Goal: Information Seeking & Learning: Learn about a topic

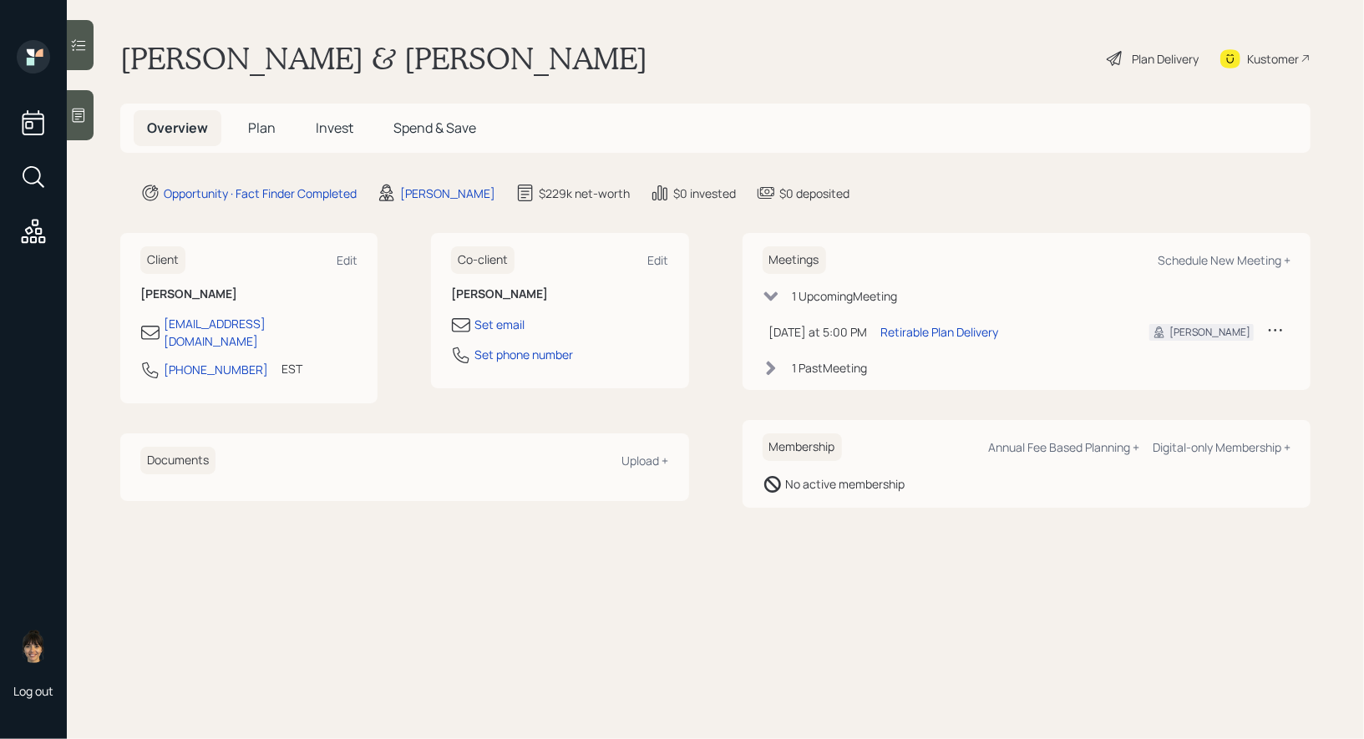
click at [256, 124] on span "Plan" at bounding box center [262, 128] width 28 height 18
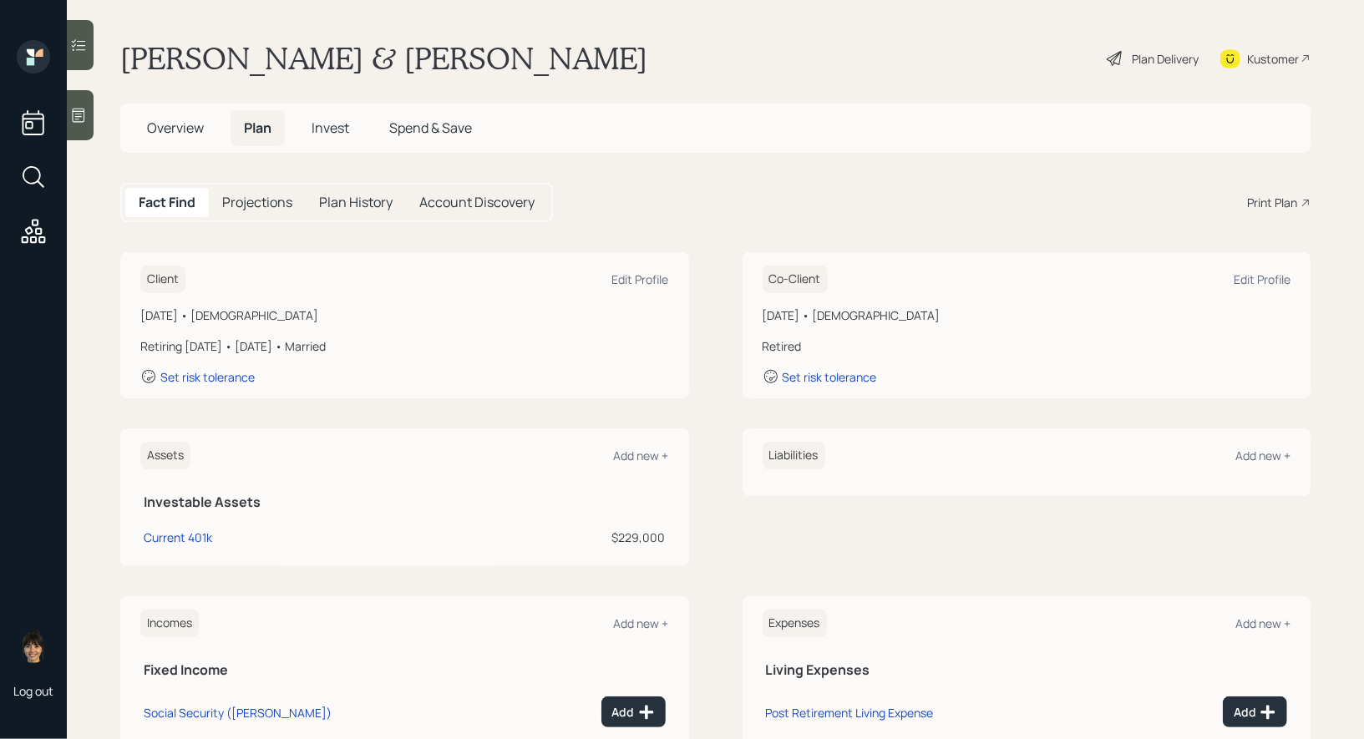
click at [1123, 58] on icon at bounding box center [1115, 58] width 20 height 20
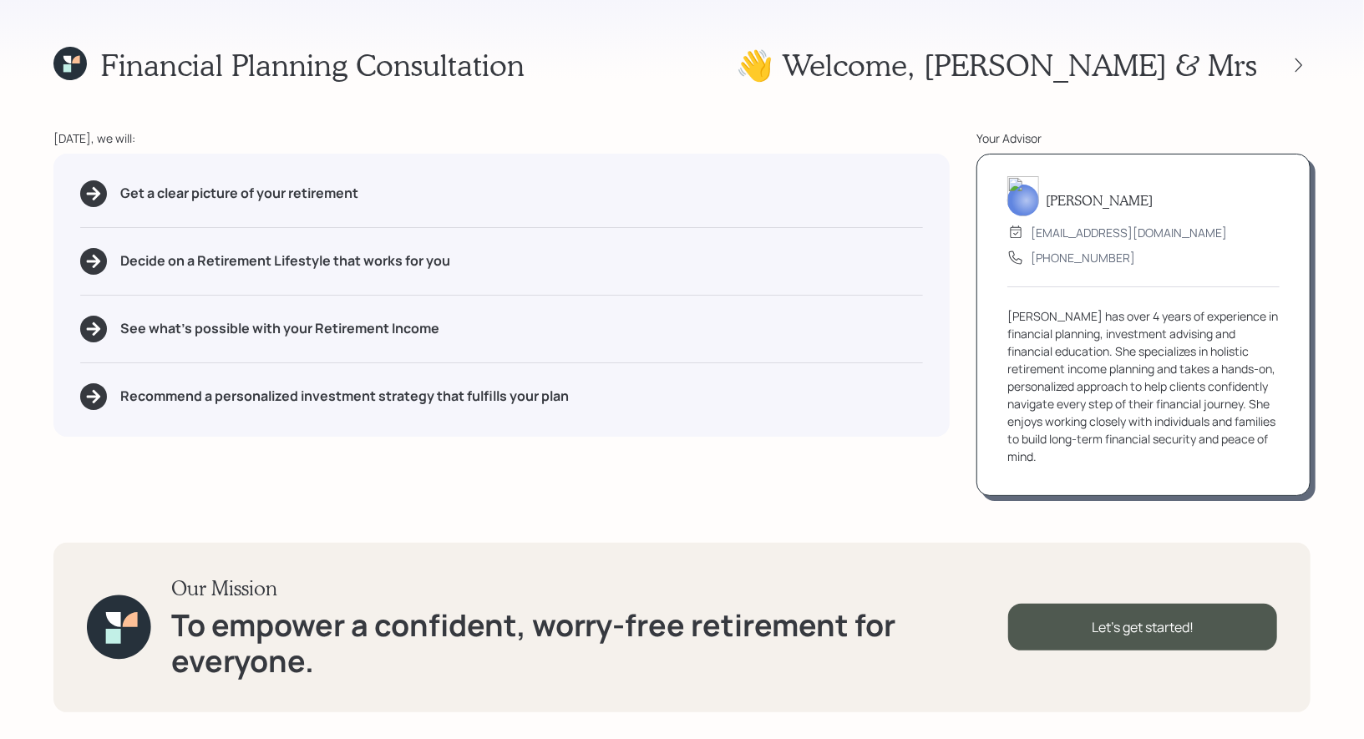
click at [67, 58] on icon at bounding box center [67, 60] width 8 height 8
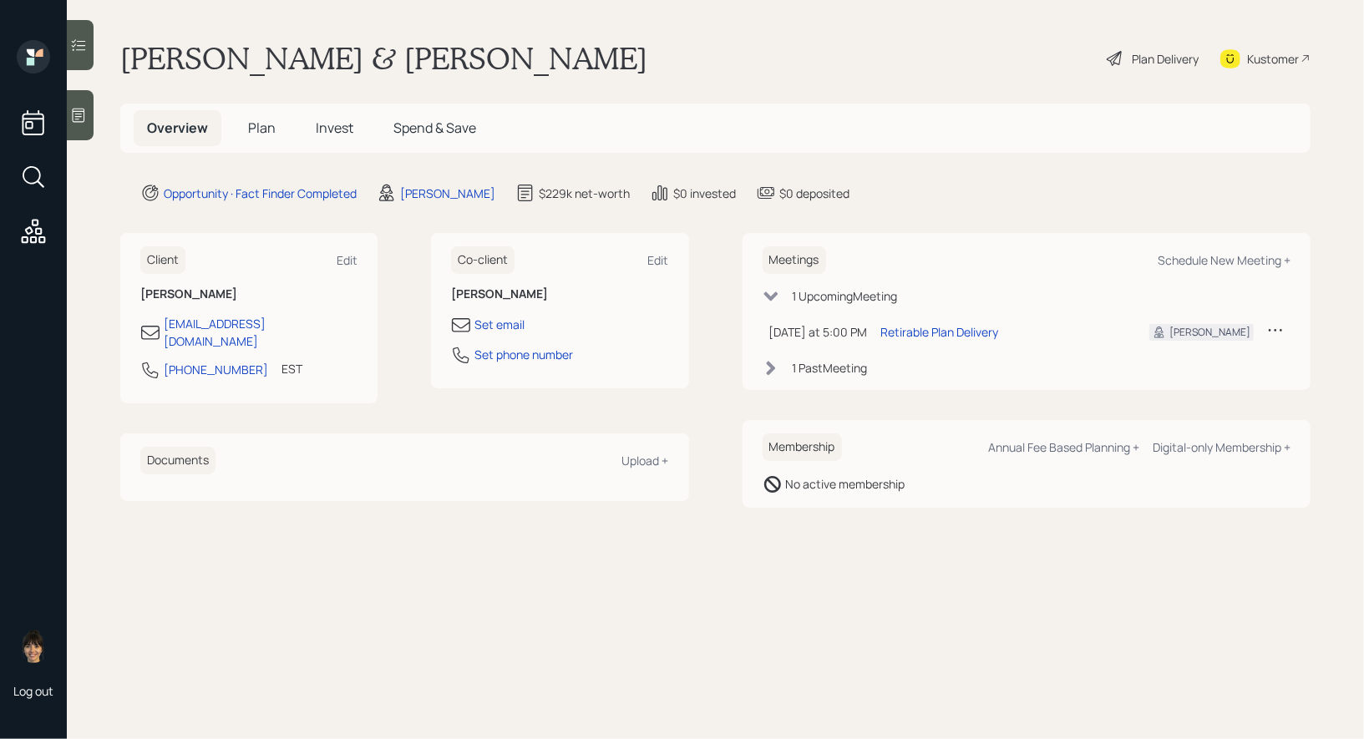
click at [256, 129] on span "Plan" at bounding box center [262, 128] width 28 height 18
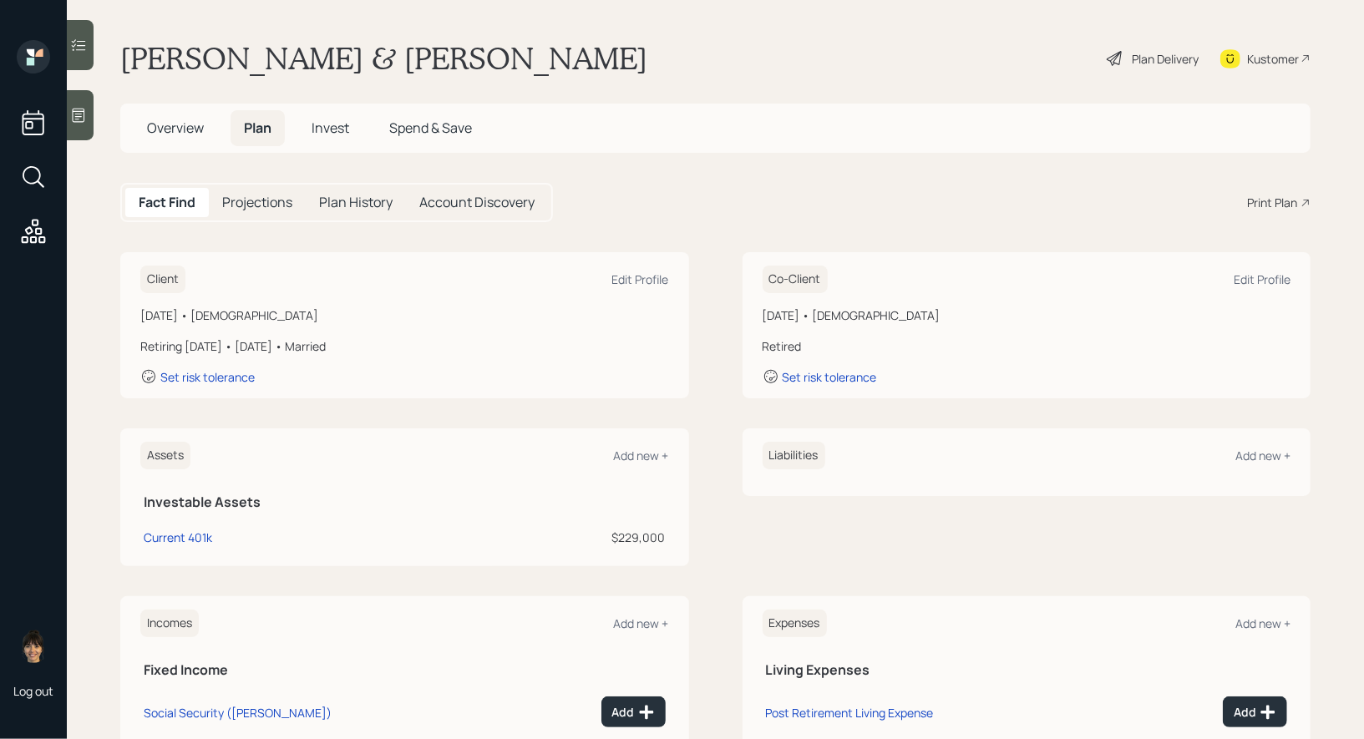
click at [1128, 61] on div "Plan Delivery" at bounding box center [1152, 58] width 95 height 37
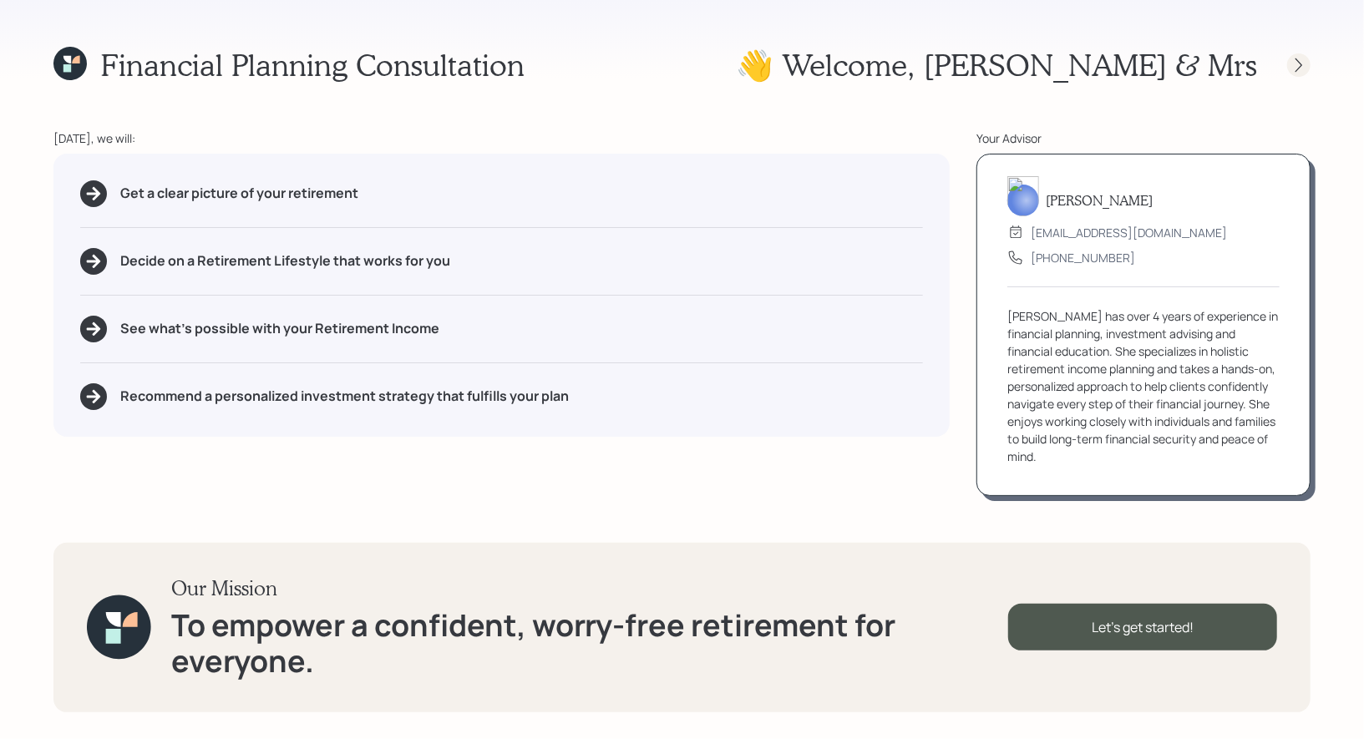
click at [1297, 68] on icon at bounding box center [1298, 65] width 17 height 17
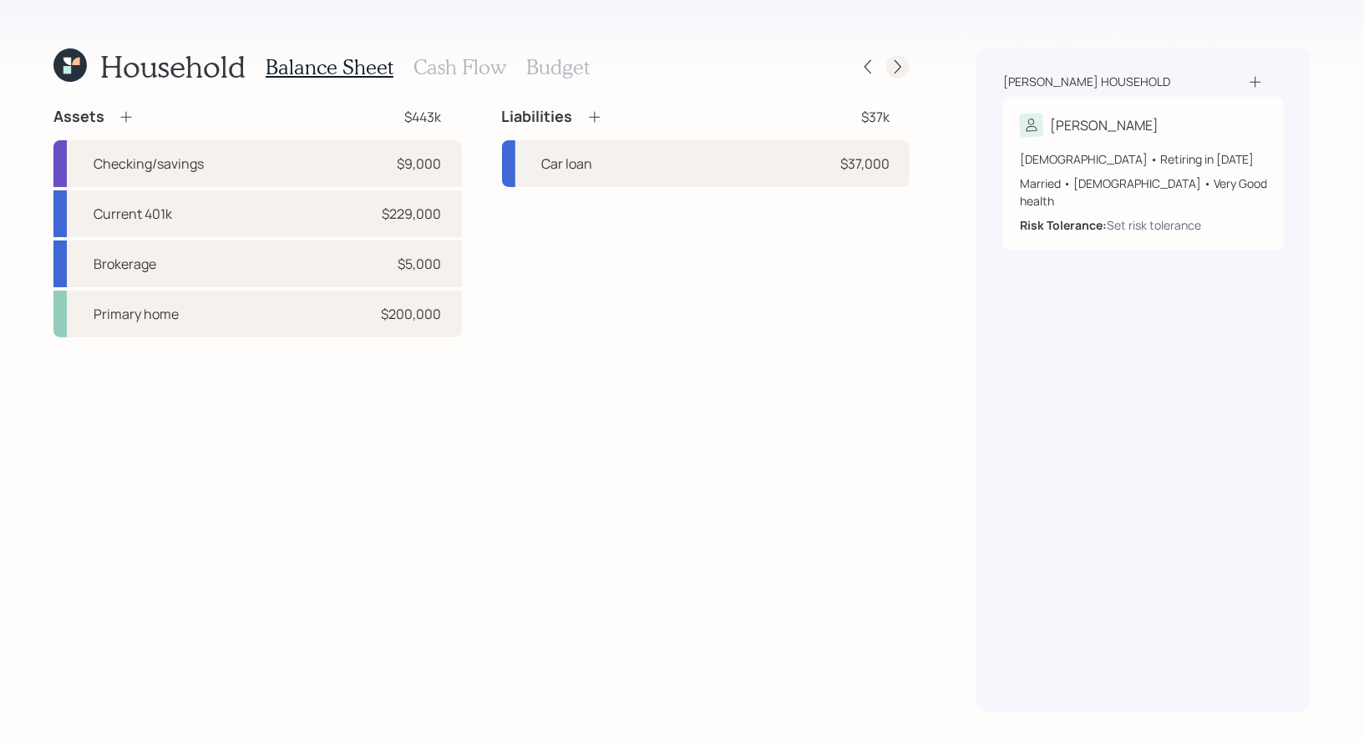
click at [893, 67] on icon at bounding box center [898, 66] width 17 height 17
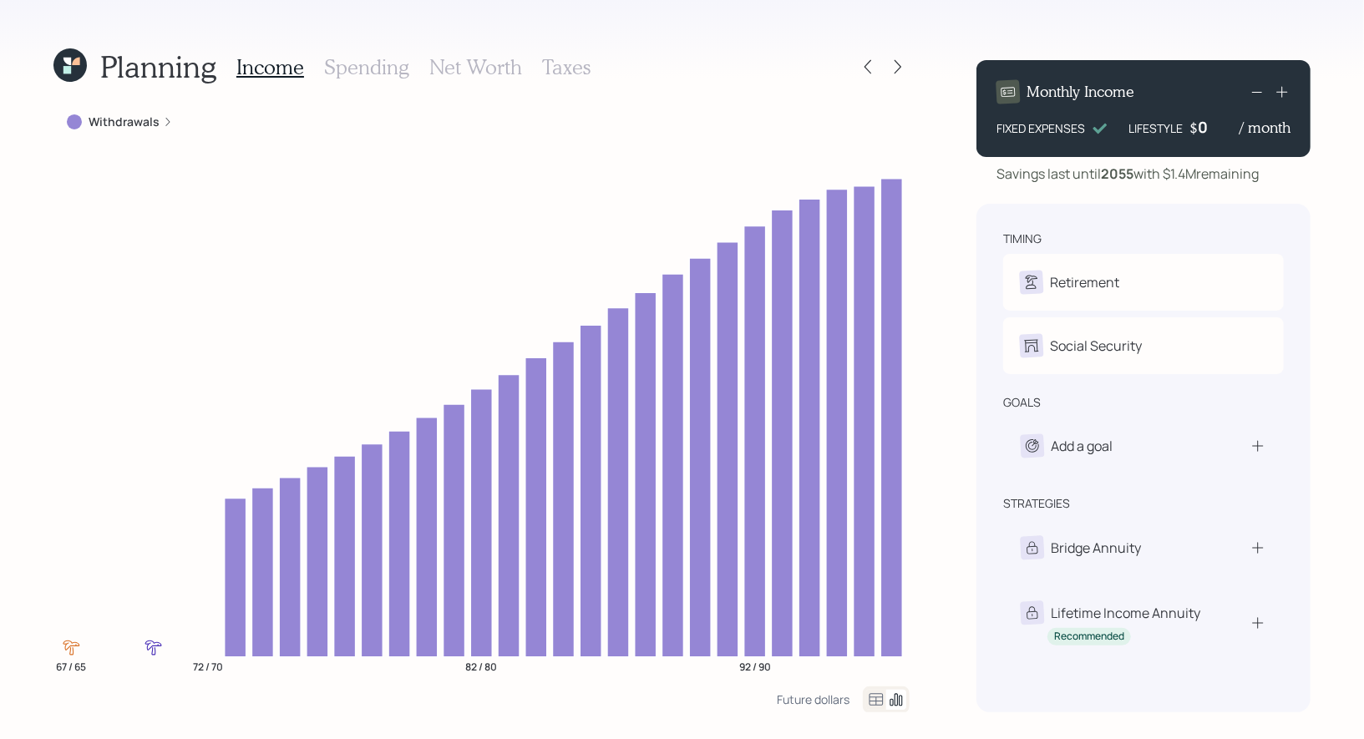
click at [68, 63] on icon at bounding box center [67, 62] width 8 height 8
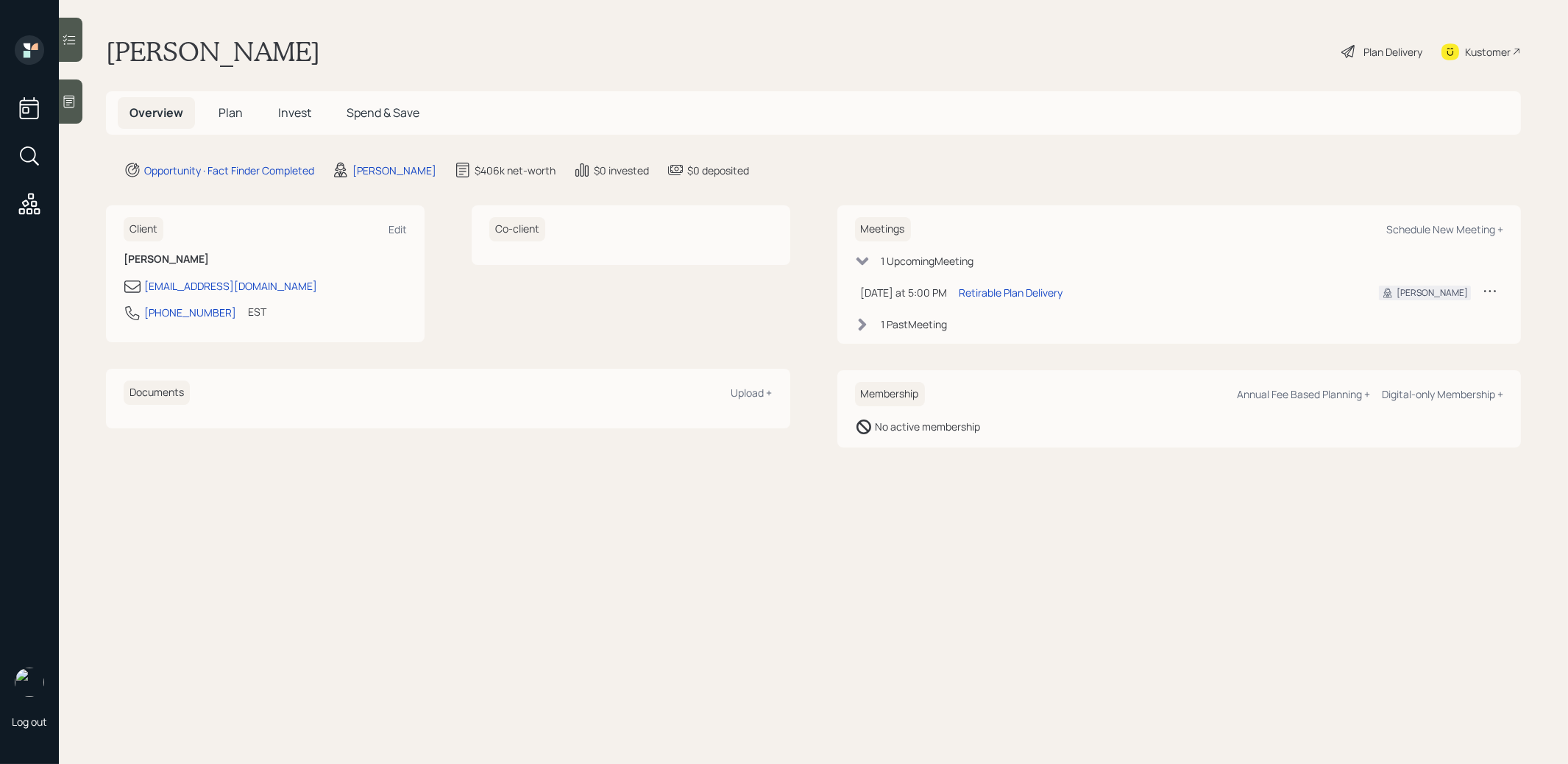
click at [225, 110] on span "Plan" at bounding box center [231, 113] width 25 height 16
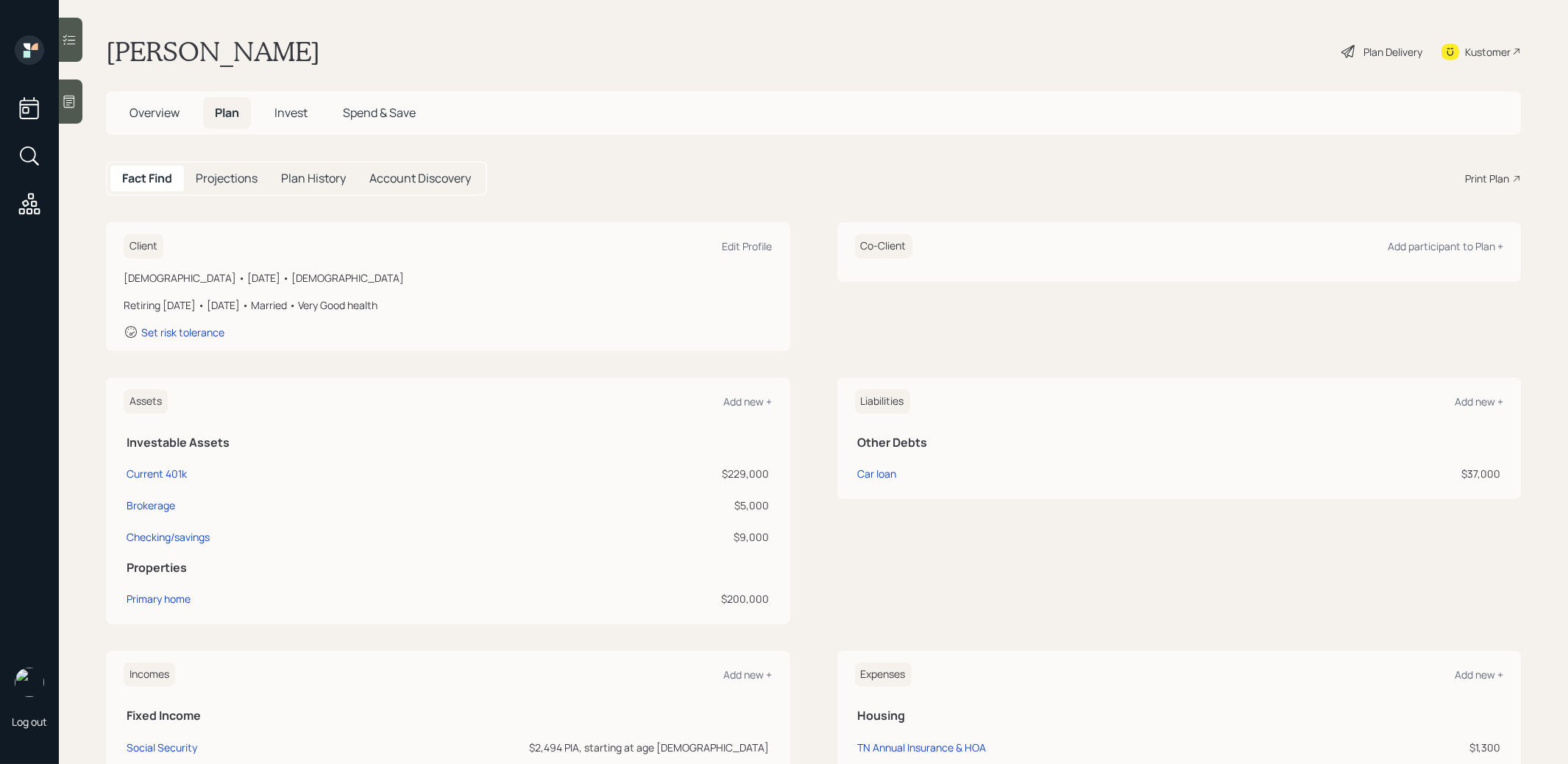
click at [1372, 49] on div "Plan Delivery" at bounding box center [1393, 52] width 59 height 16
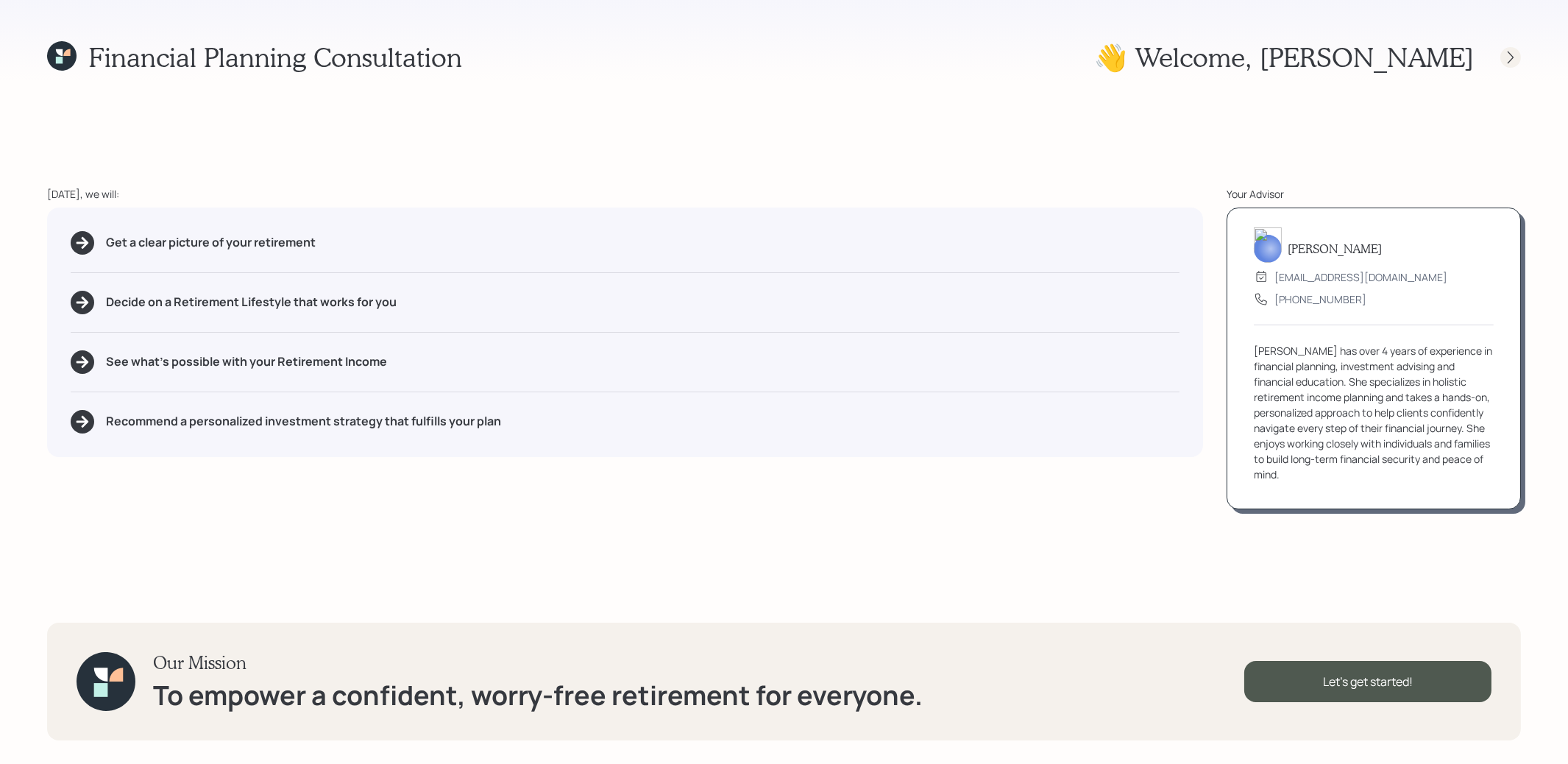
click at [1514, 55] on icon at bounding box center [1510, 57] width 15 height 15
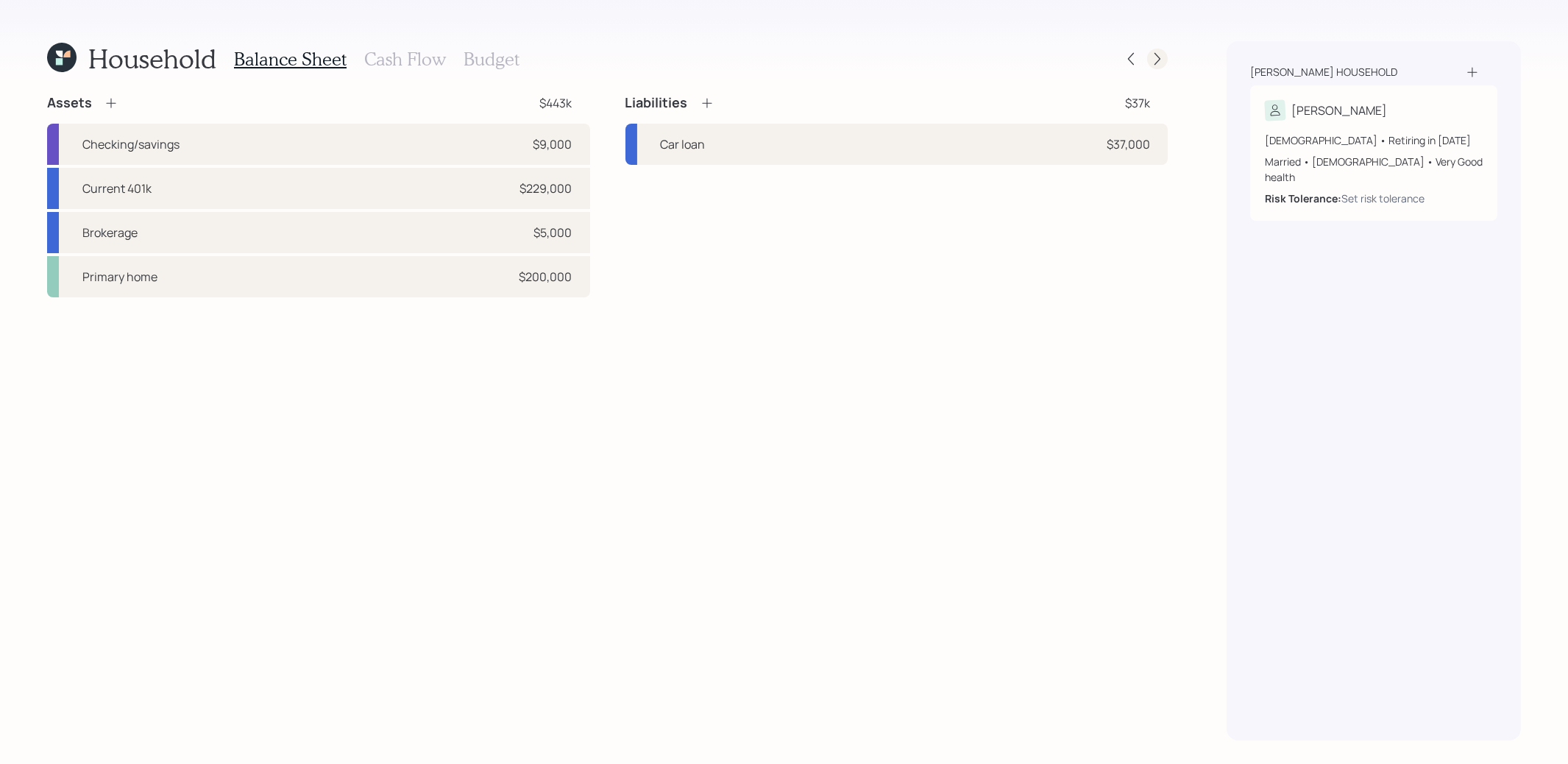
click at [1155, 57] on icon at bounding box center [1158, 58] width 15 height 15
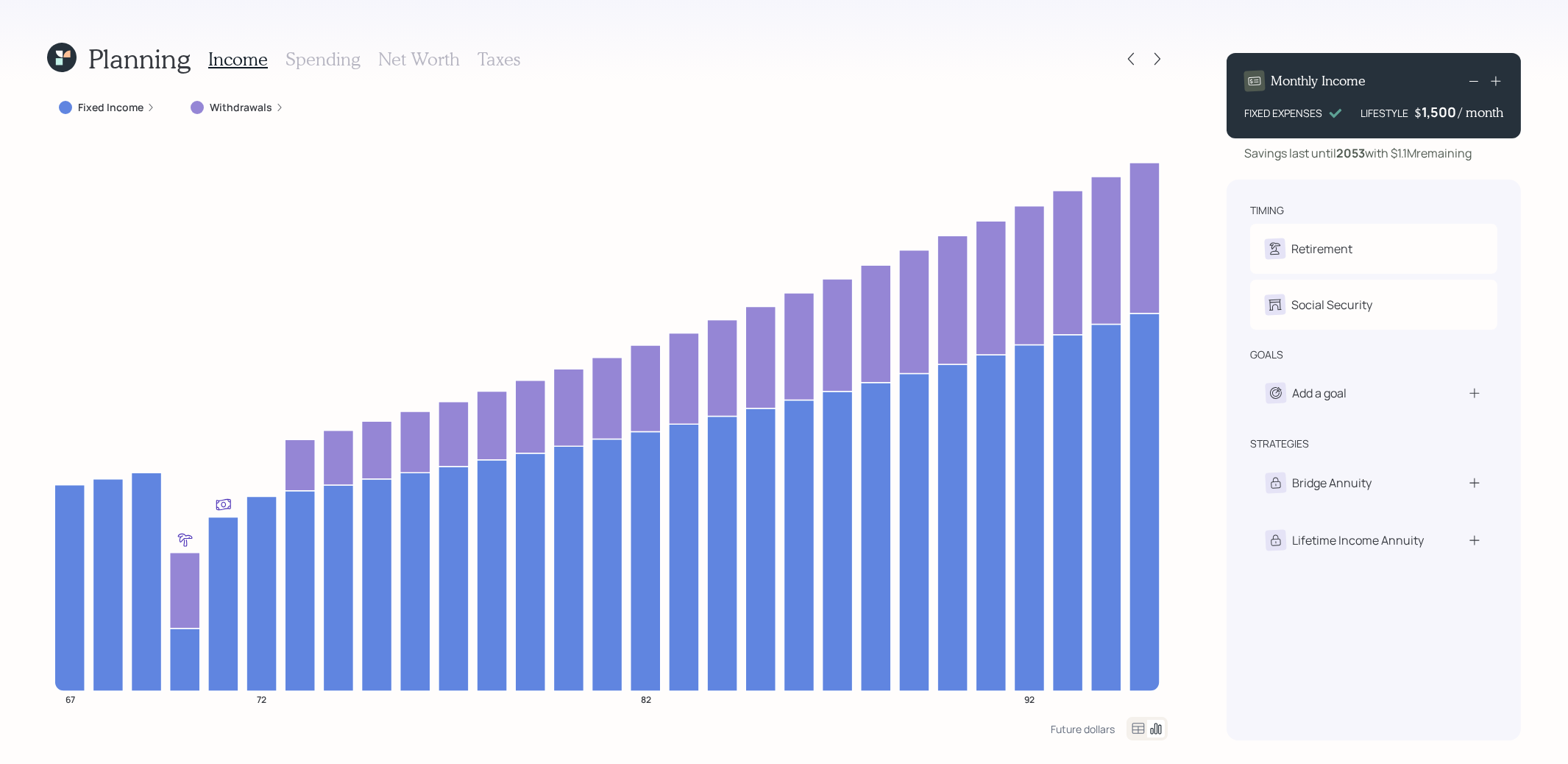
click at [498, 56] on h3 "Taxes" at bounding box center [499, 59] width 42 height 21
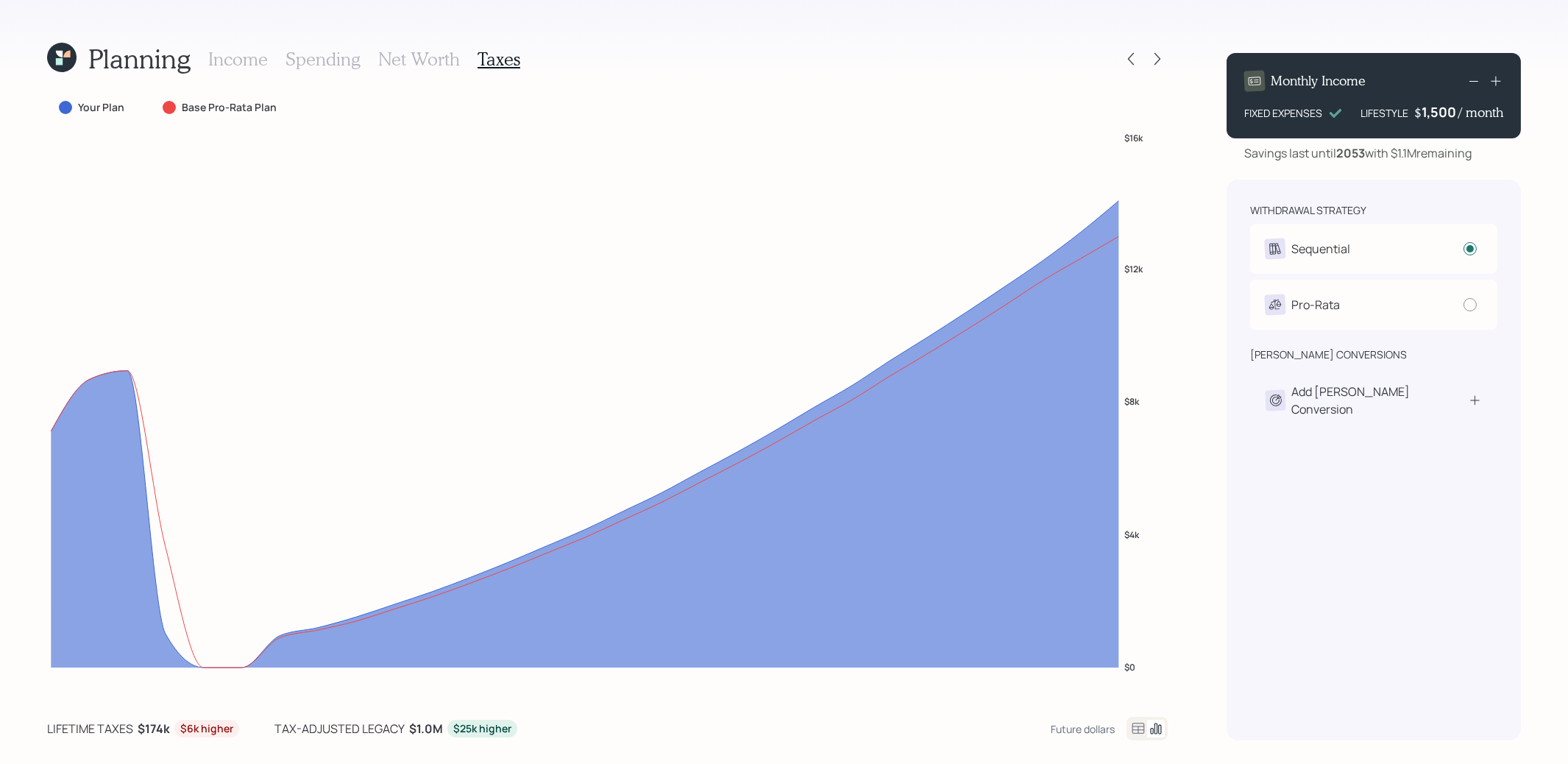
click at [223, 63] on h3 "Income" at bounding box center [238, 59] width 60 height 21
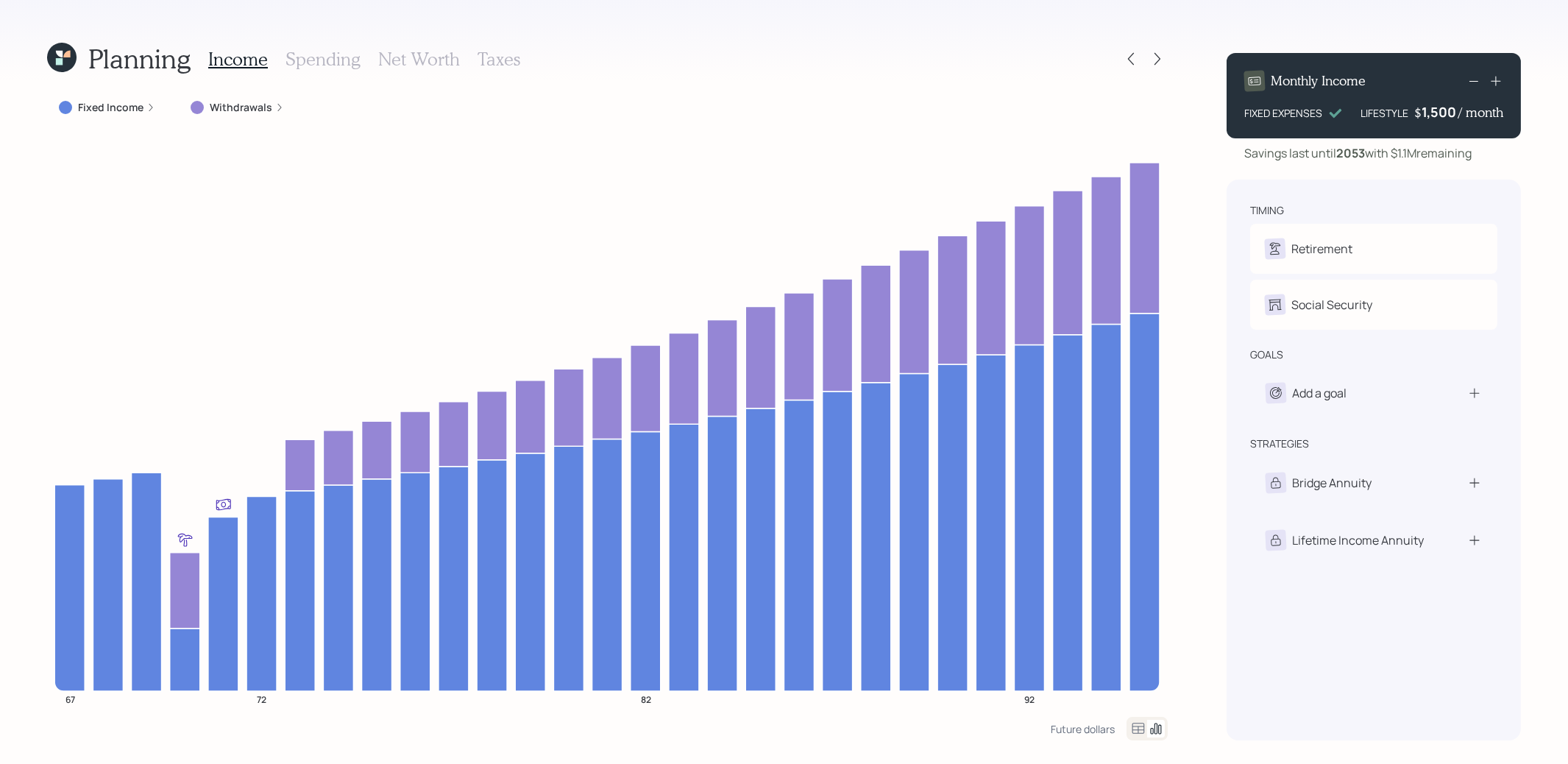
click at [432, 50] on h3 "Net Worth" at bounding box center [418, 59] width 82 height 21
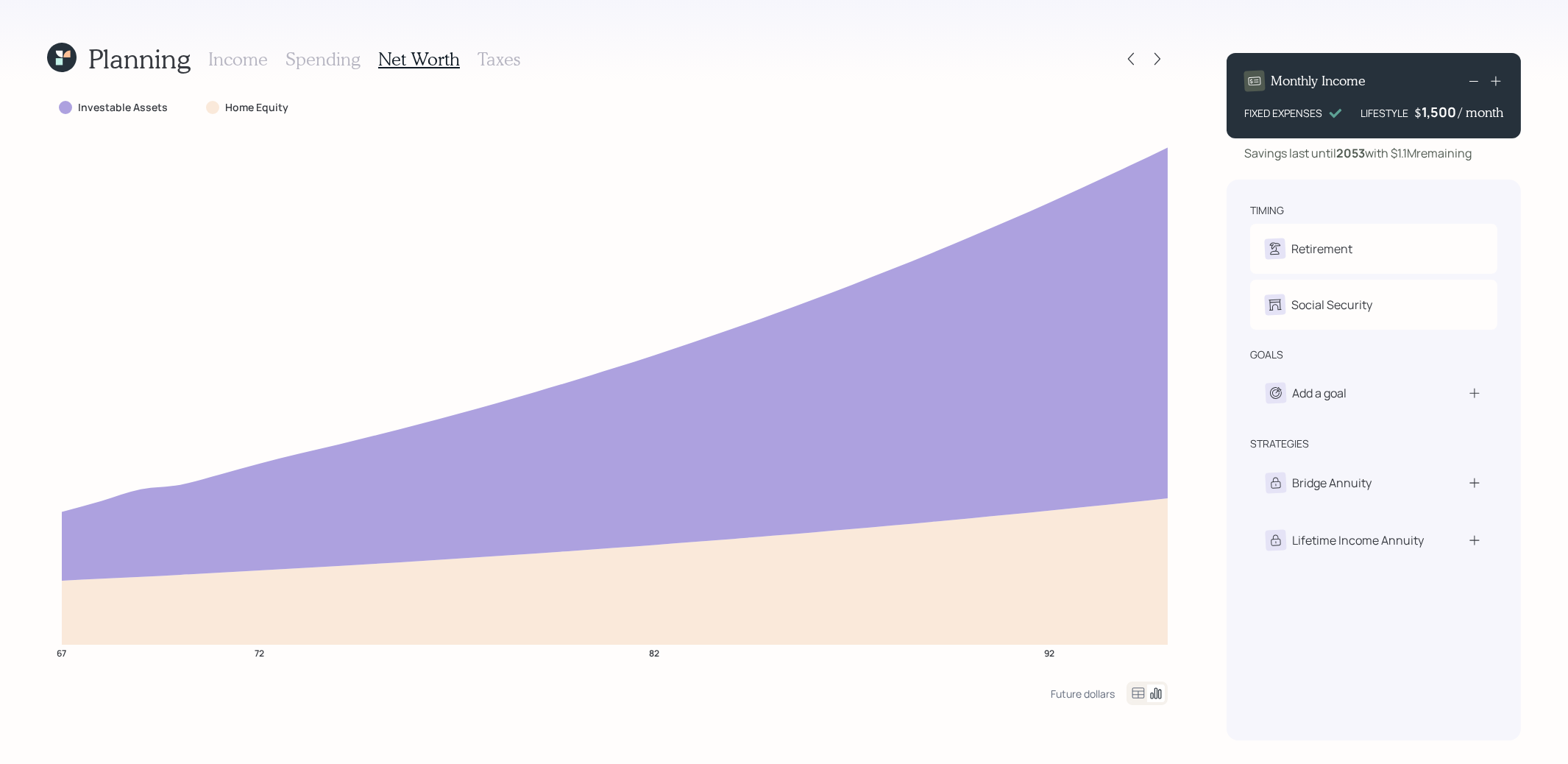
click at [246, 57] on h3 "Income" at bounding box center [238, 59] width 60 height 21
